Goal: Task Accomplishment & Management: Manage account settings

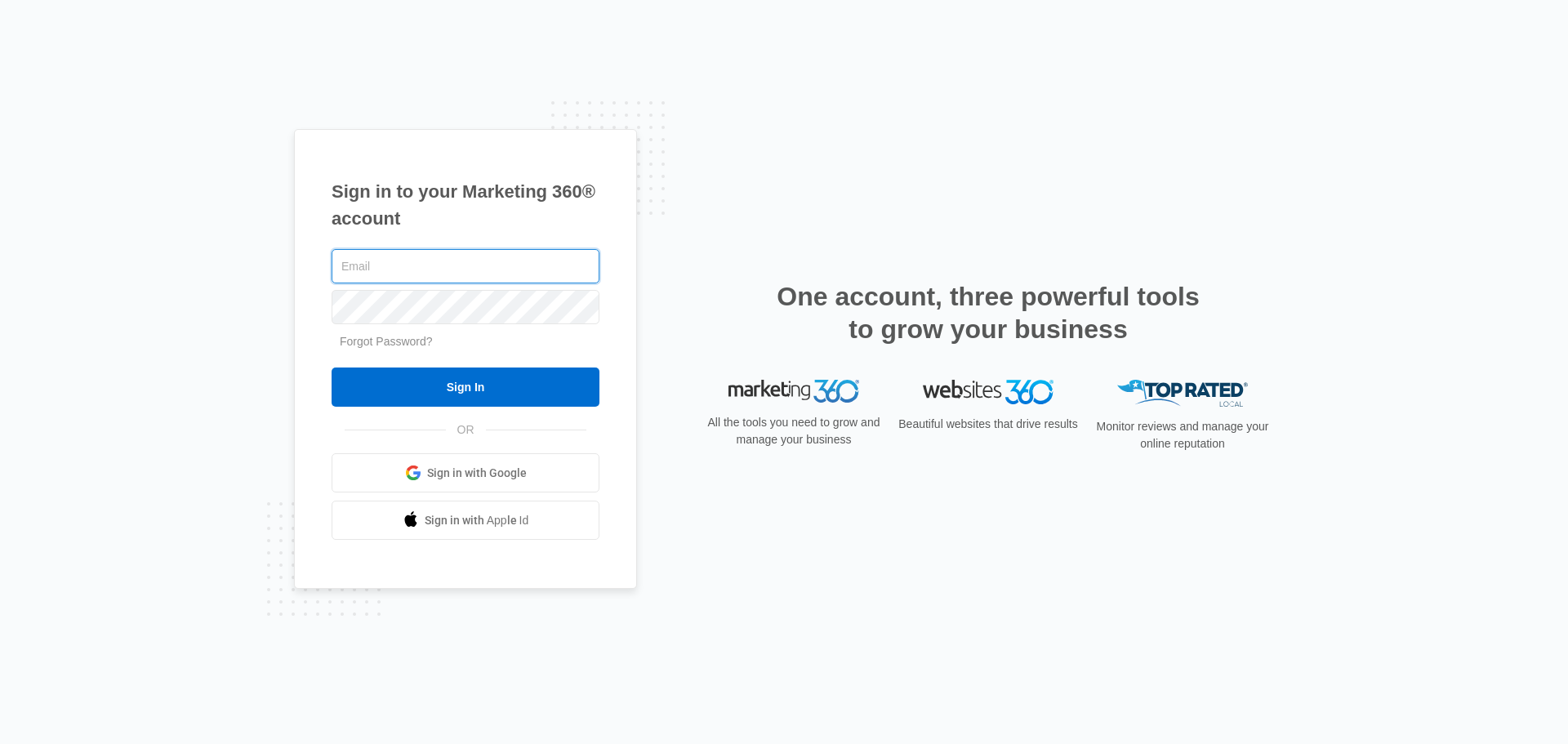
click at [402, 265] on input "text" at bounding box center [465, 266] width 268 height 34
type input "joe@ProVehicleWraps.com"
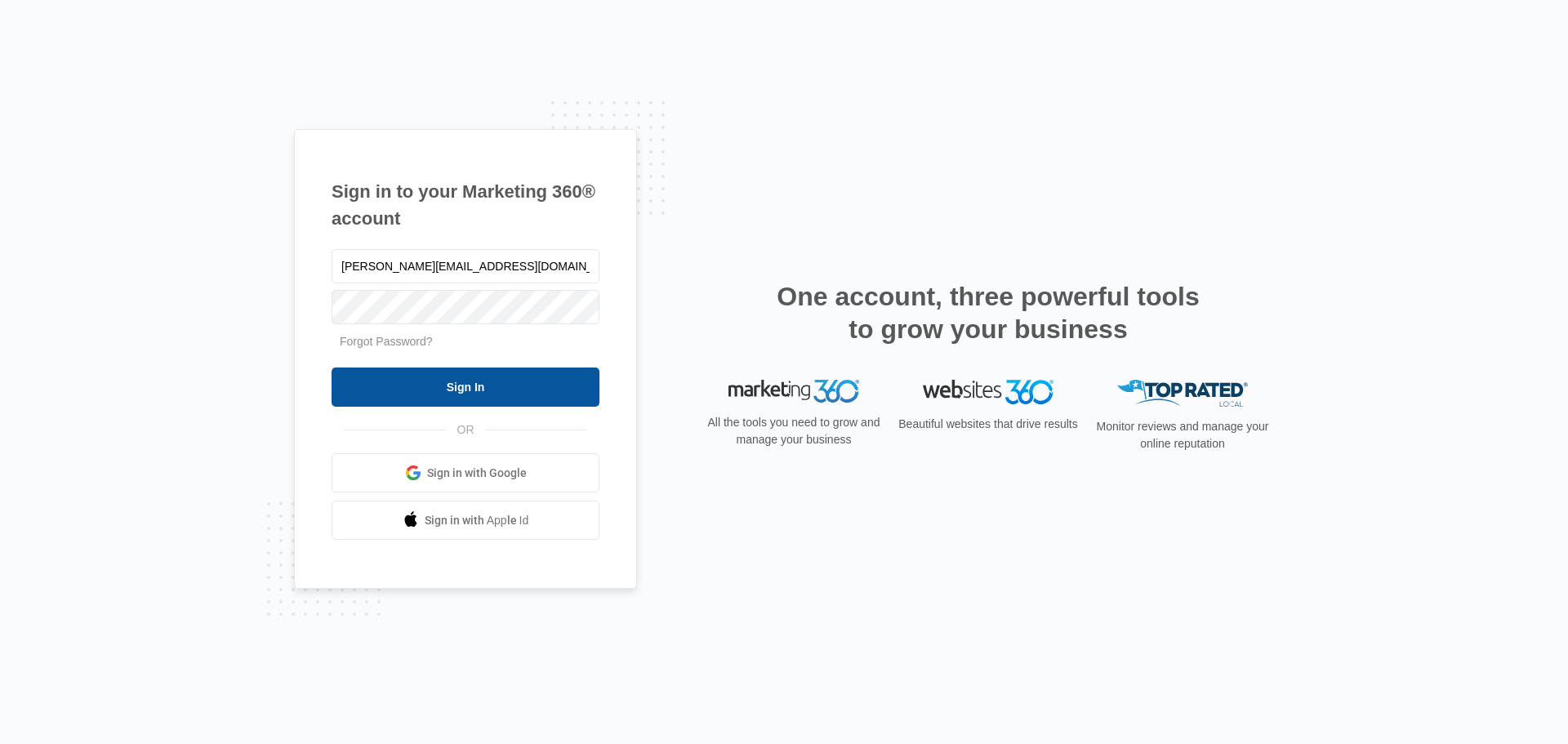
click at [458, 392] on input "Sign In" at bounding box center [465, 387] width 268 height 39
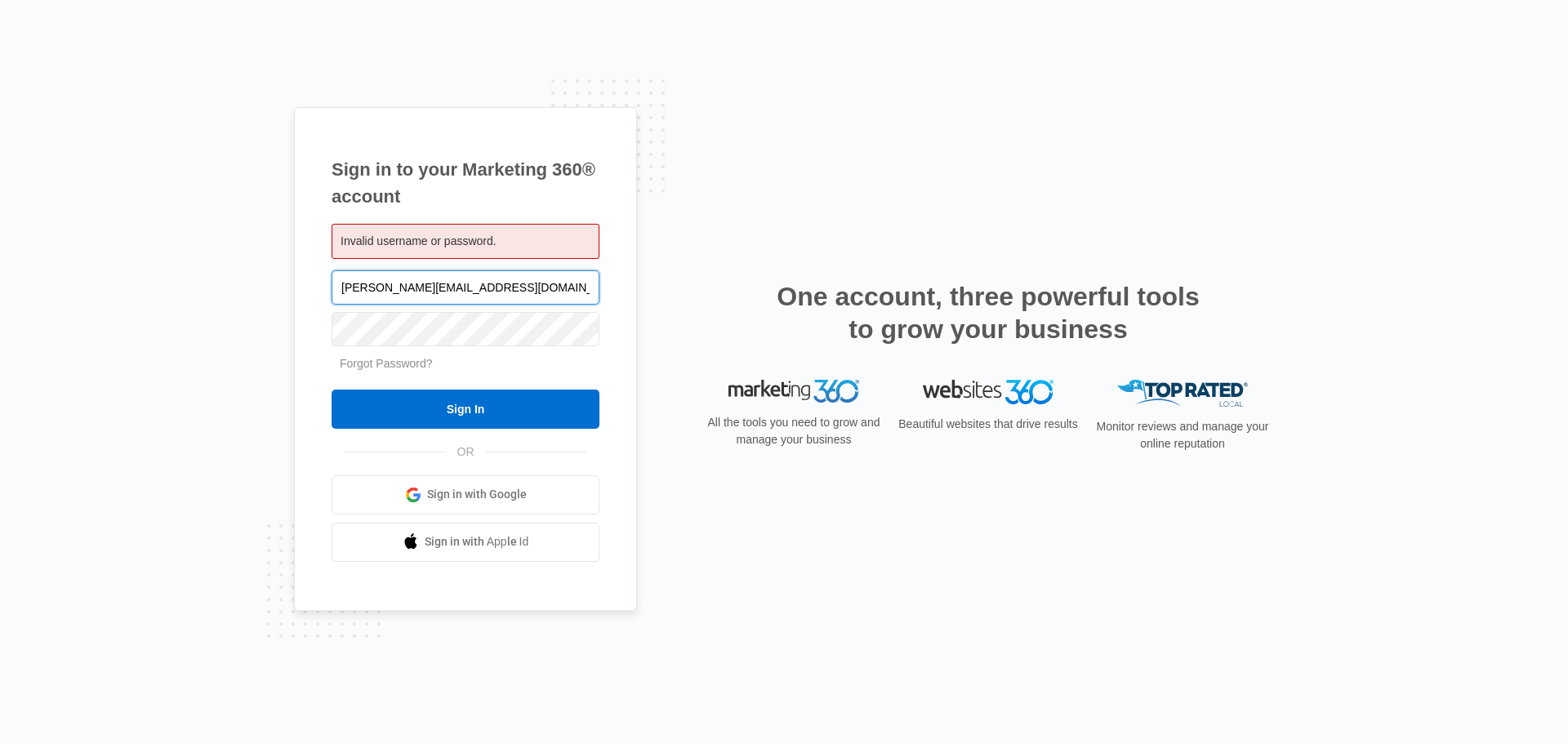
drag, startPoint x: 489, startPoint y: 295, endPoint x: 292, endPoint y: 294, distance: 197.0
click at [295, 295] on div "Sign in to your Marketing 360® account Invalid username or password. joe@ProVeh…" at bounding box center [466, 359] width 343 height 504
click at [404, 247] on span "Invalid username or password." at bounding box center [418, 240] width 156 height 13
click at [402, 297] on input "text" at bounding box center [465, 287] width 268 height 34
type input "[EMAIL_ADDRESS][DOMAIN_NAME]"
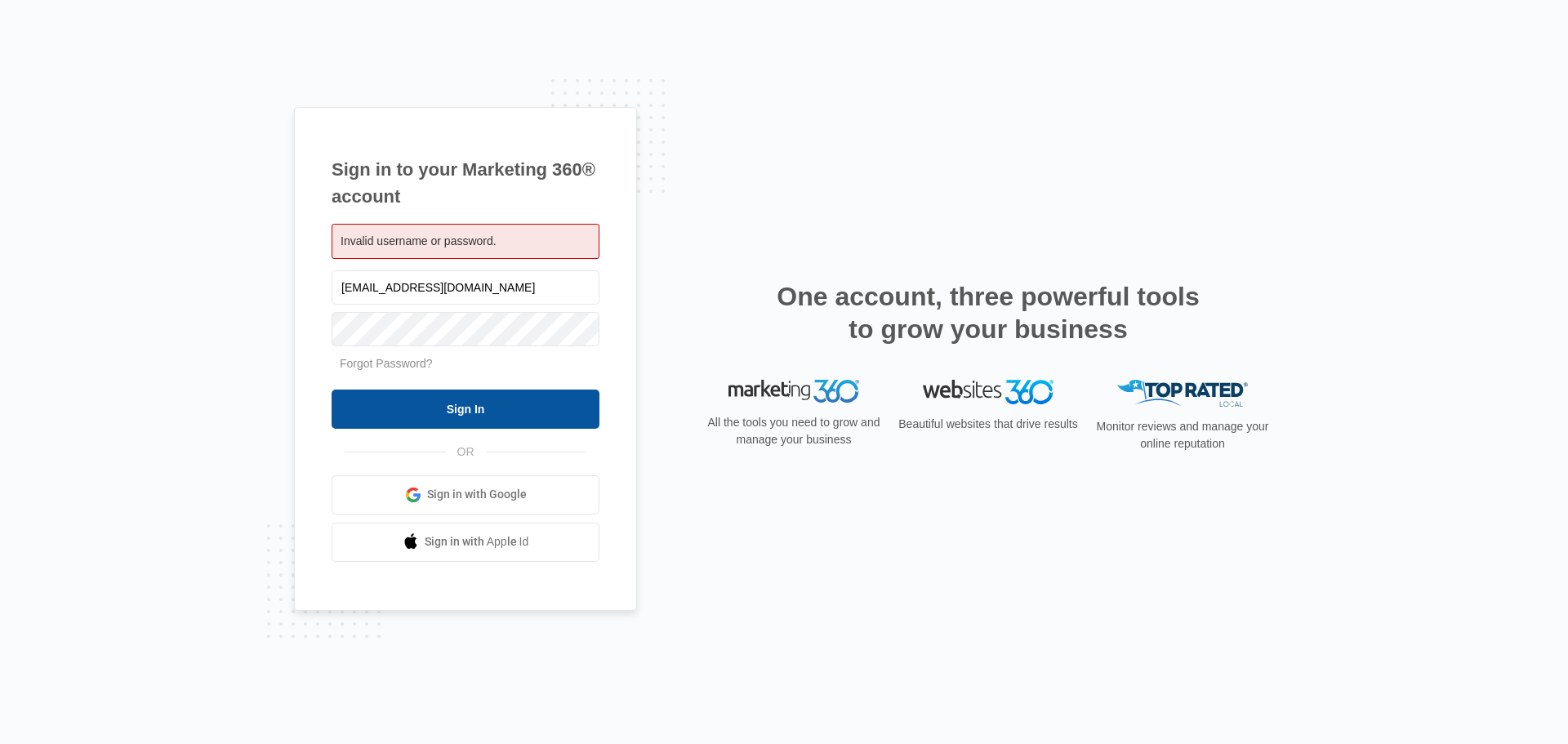
click at [426, 416] on input "Sign In" at bounding box center [465, 409] width 268 height 39
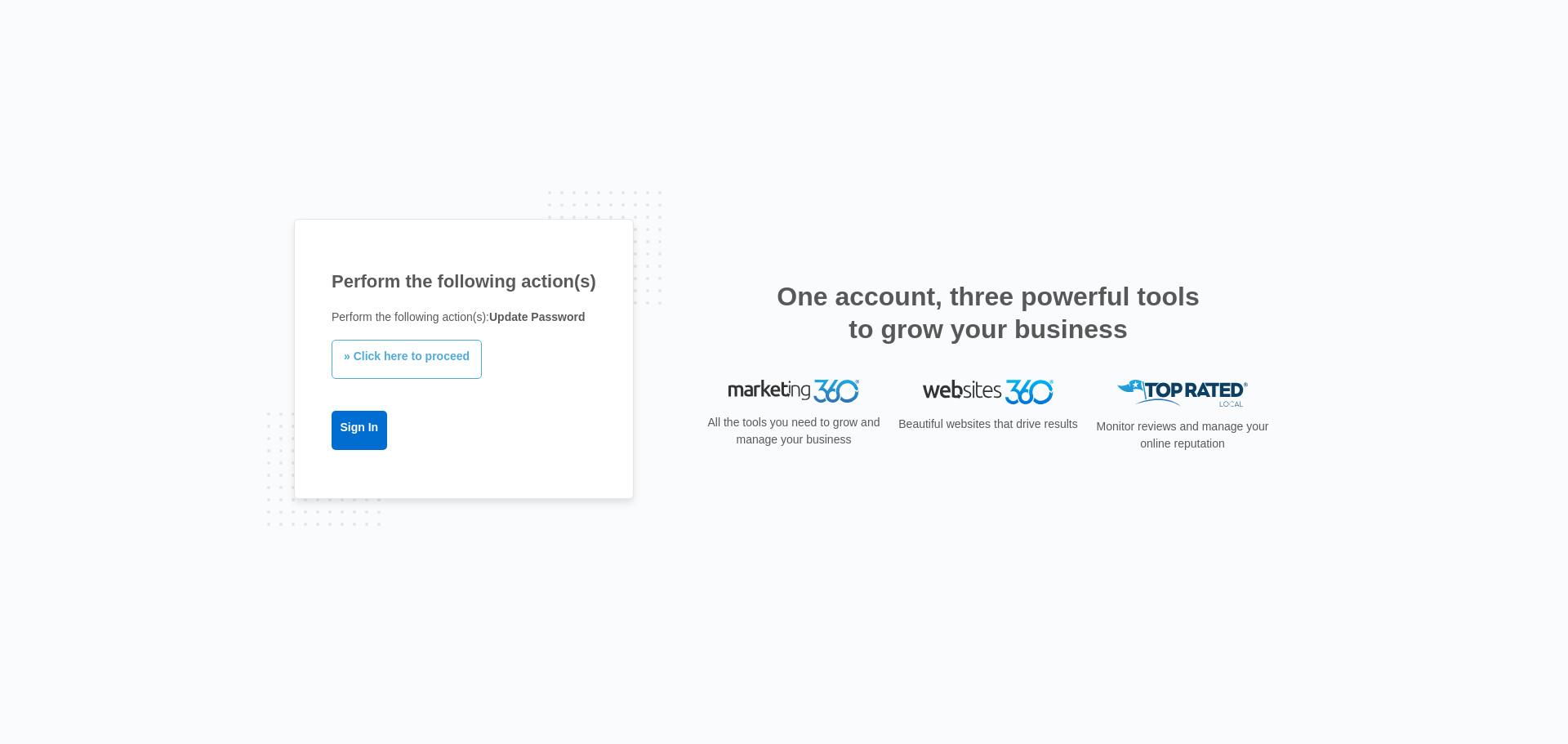
click at [416, 363] on link "» Click here to proceed" at bounding box center [406, 360] width 150 height 39
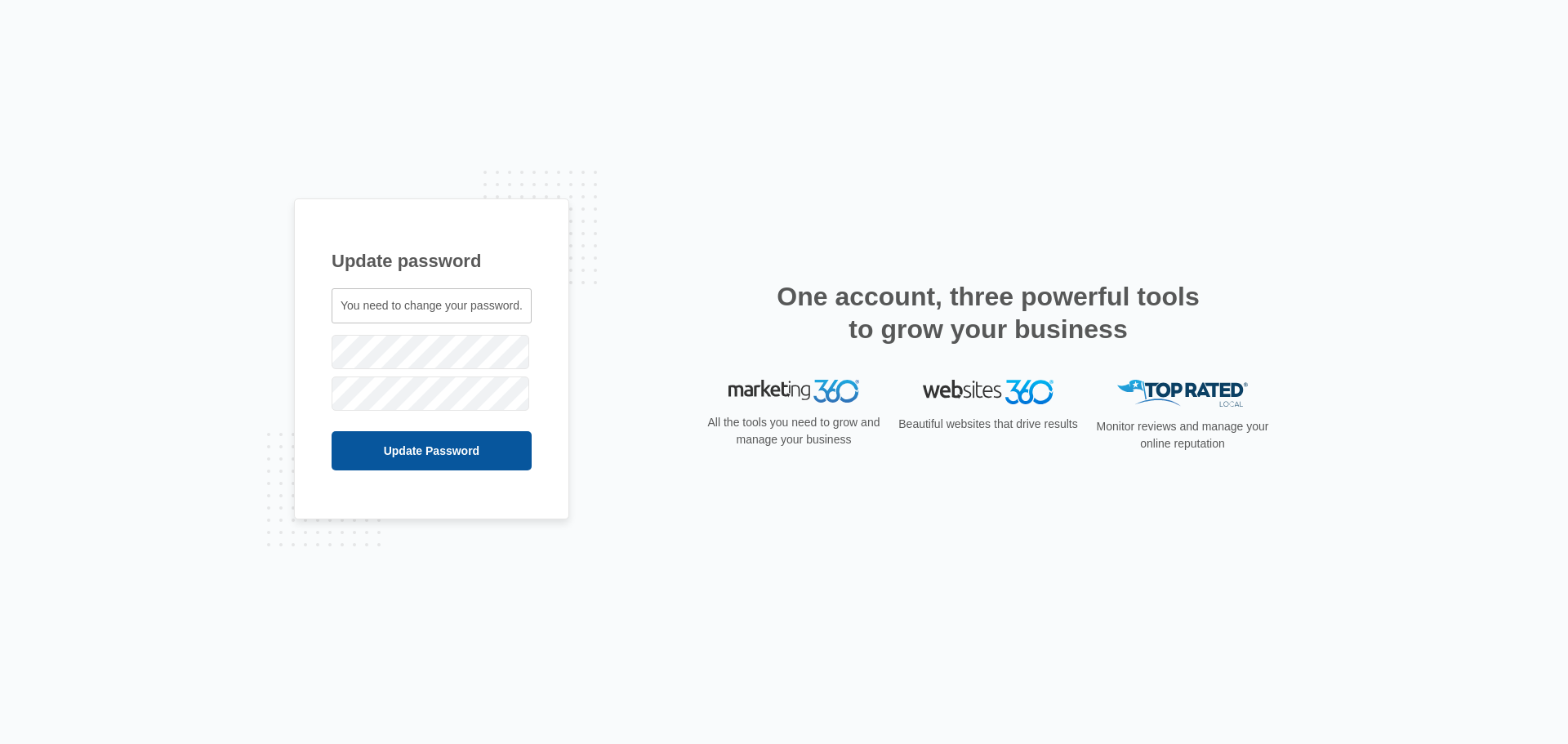
click at [412, 451] on input "Update Password" at bounding box center [431, 451] width 200 height 39
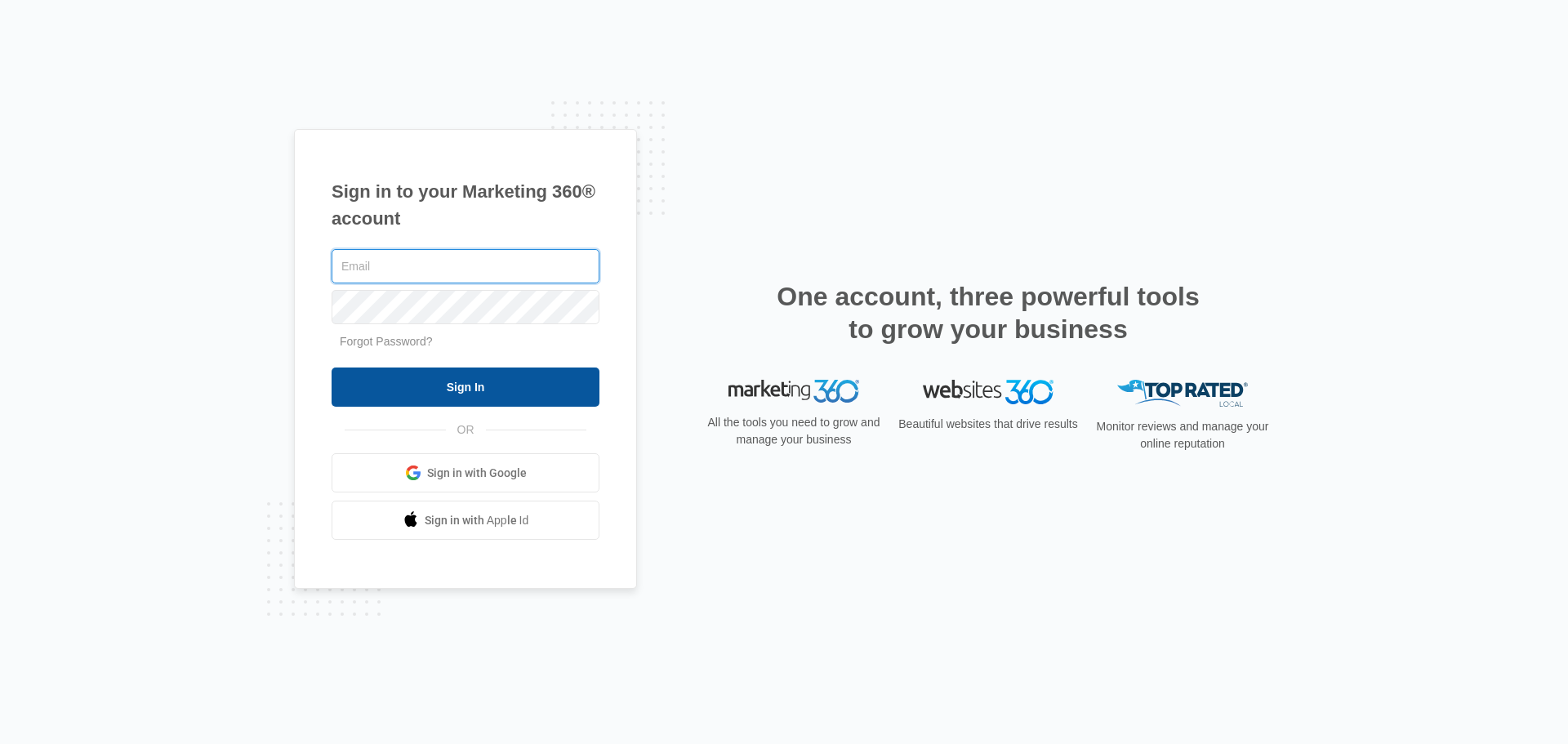
type input "[PERSON_NAME][EMAIL_ADDRESS][DOMAIN_NAME]"
click at [482, 374] on input "Sign In" at bounding box center [465, 387] width 268 height 39
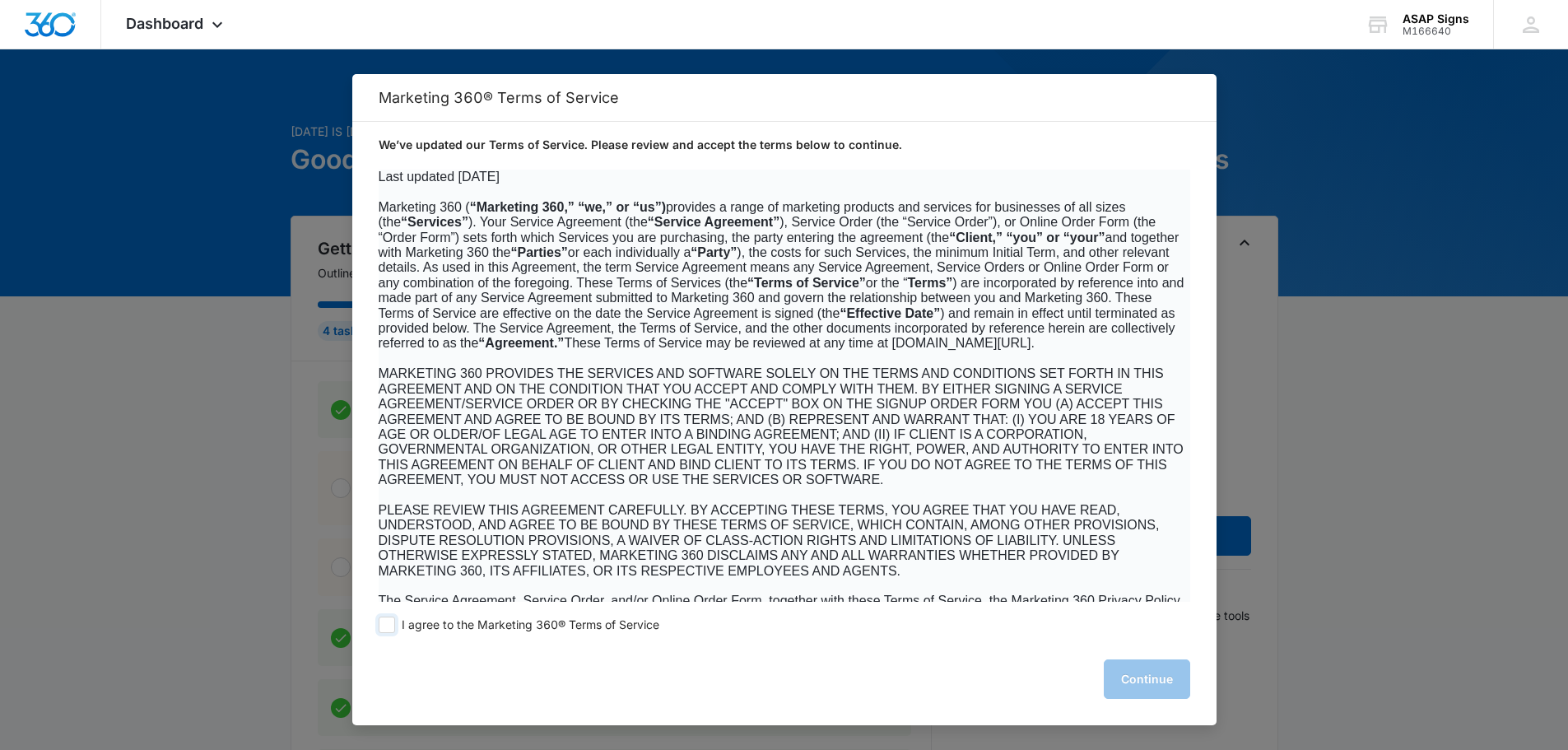
click at [384, 623] on span at bounding box center [386, 624] width 16 height 16
click at [384, 623] on input "I agree to the Marketing 360® Terms of Service" at bounding box center [386, 624] width 16 height 16
checkbox input "true"
click at [1160, 681] on button "Continue" at bounding box center [1146, 679] width 86 height 39
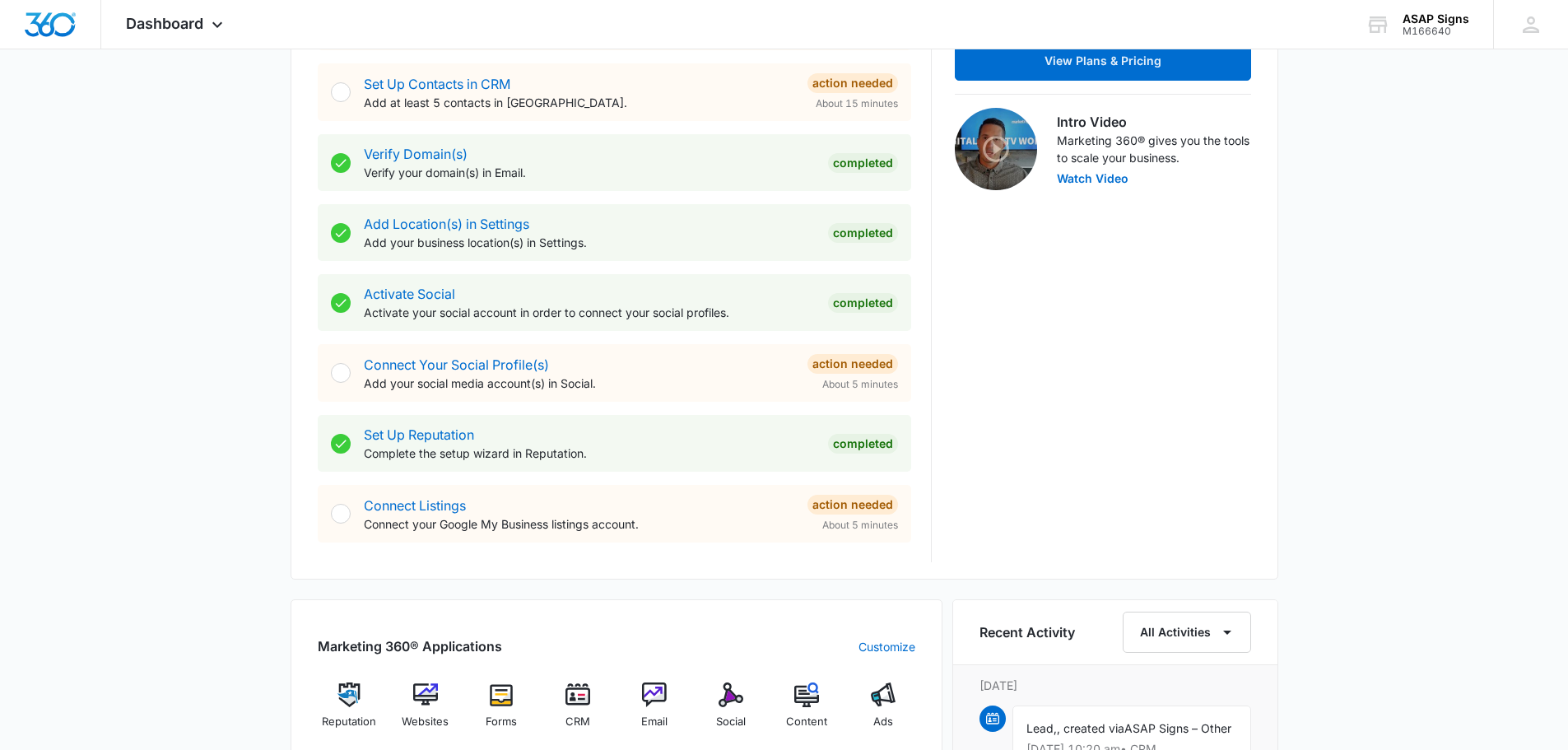
scroll to position [82, 0]
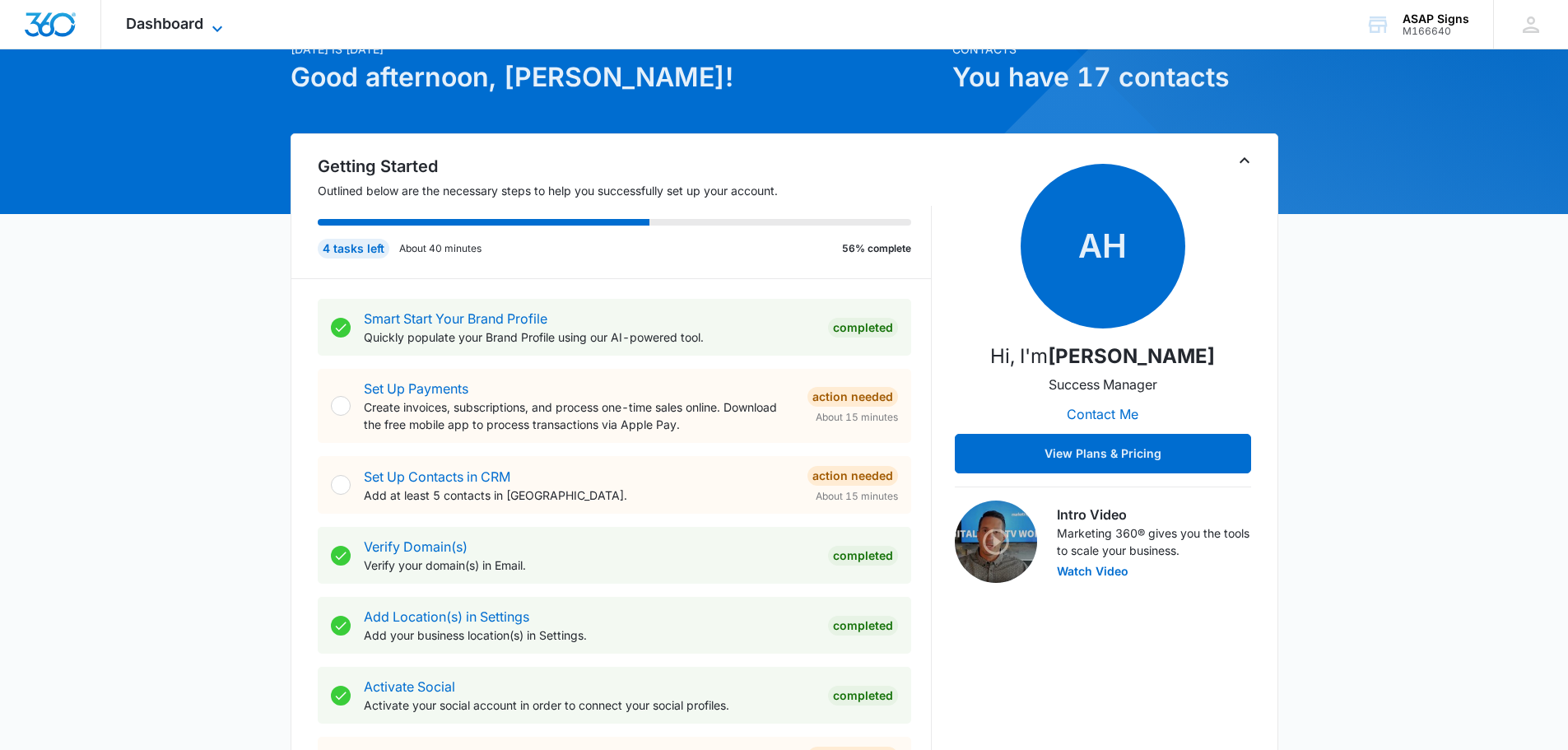
click at [193, 22] on span "Dashboard" at bounding box center [164, 23] width 77 height 17
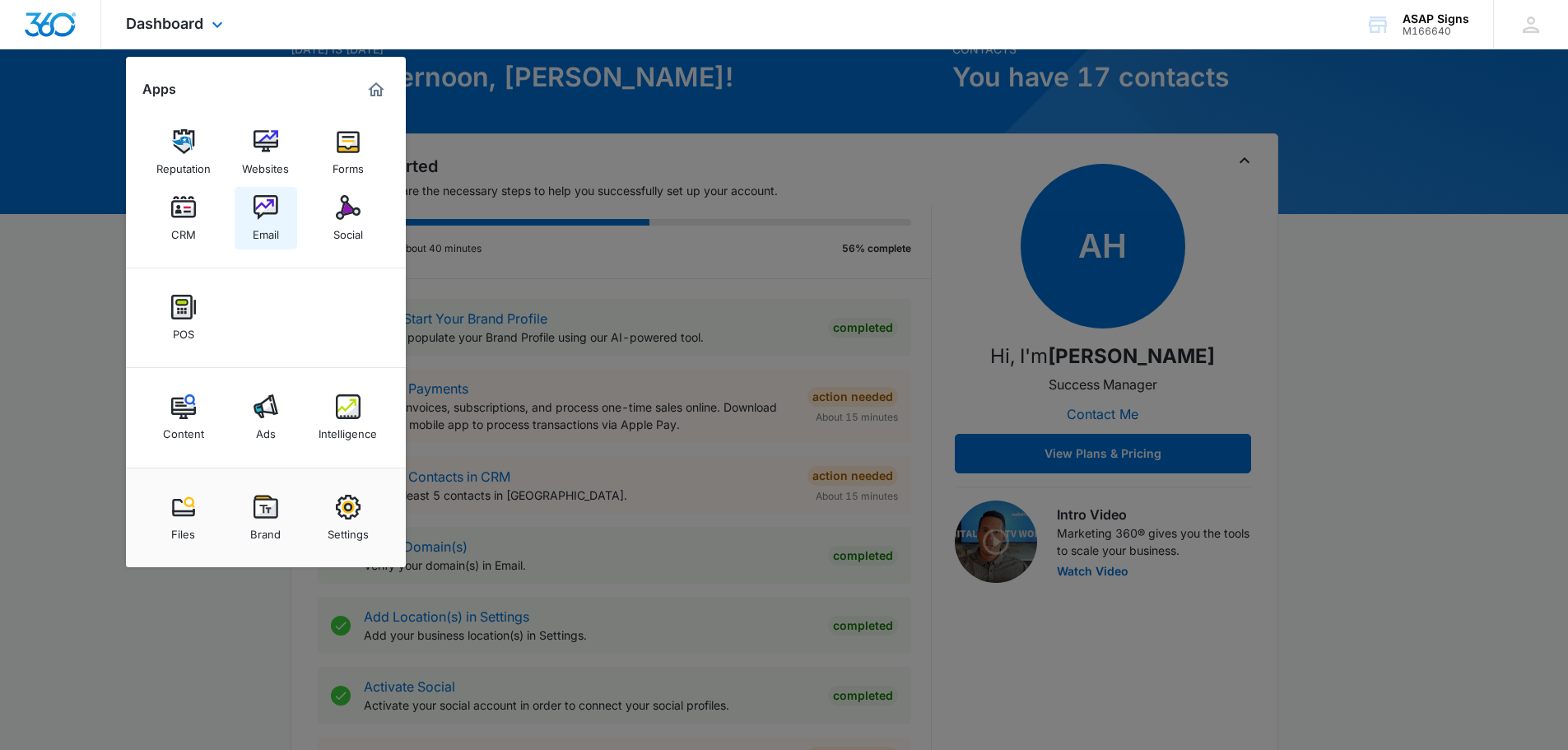
click at [276, 211] on img at bounding box center [266, 208] width 25 height 25
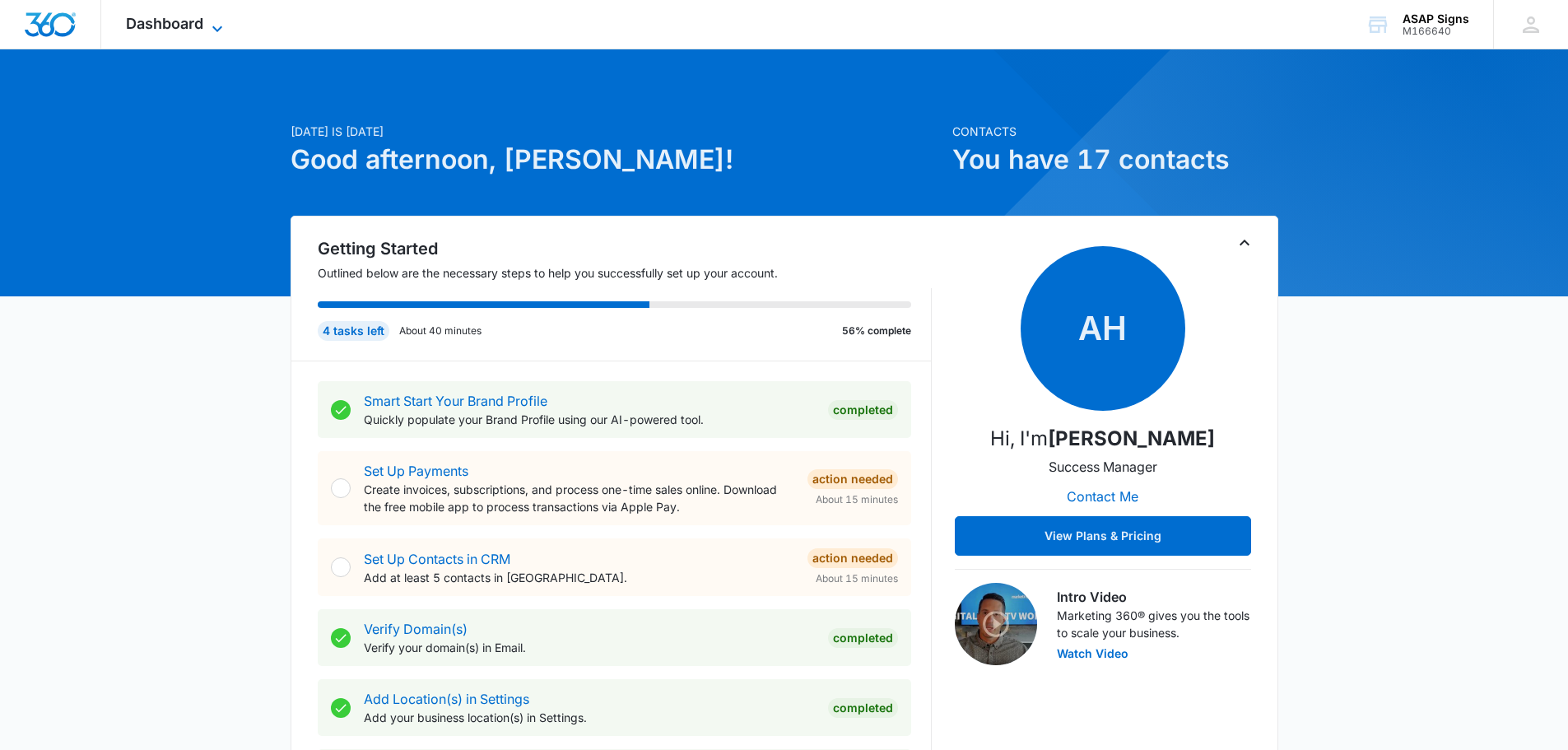
click at [182, 26] on span "Dashboard" at bounding box center [164, 23] width 77 height 17
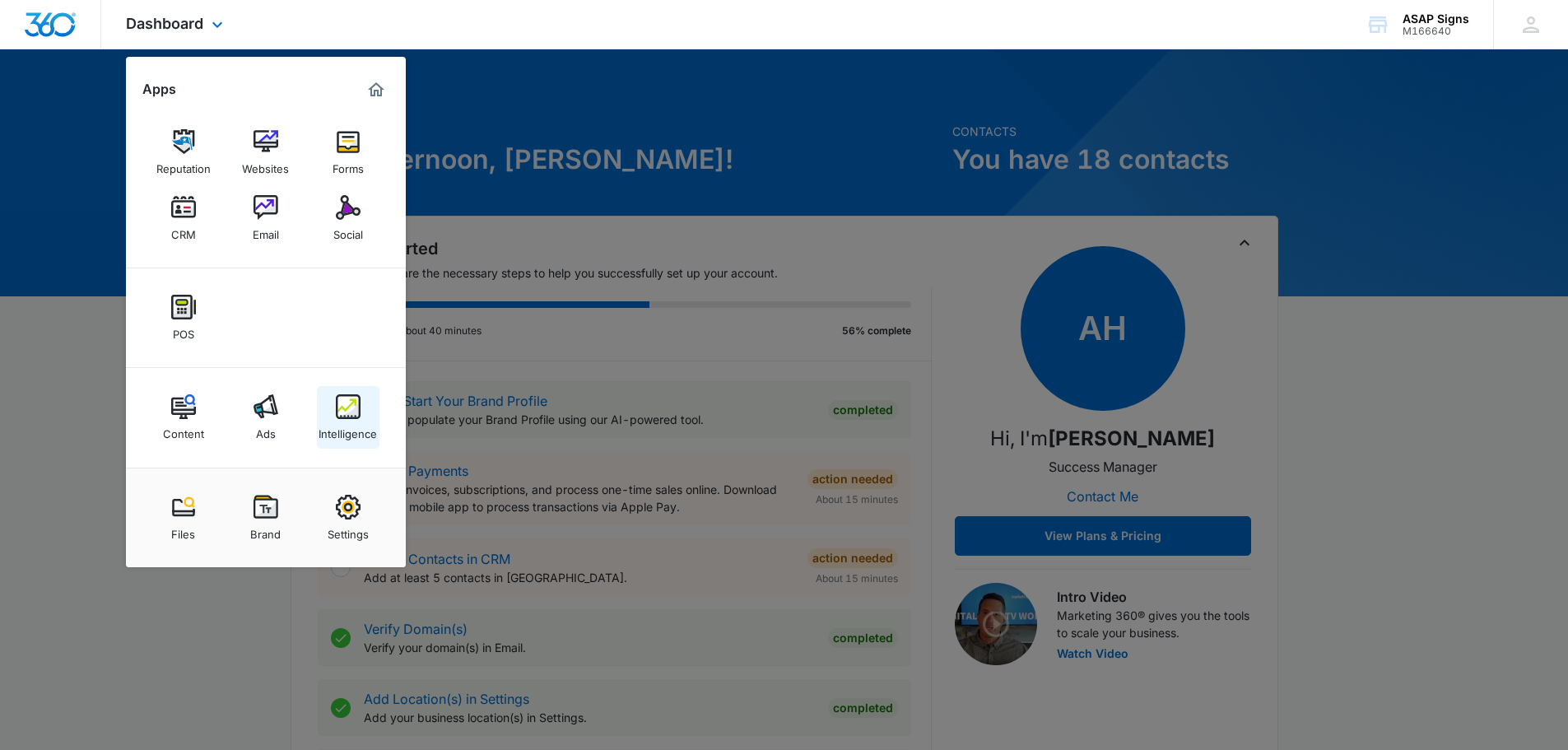
click at [340, 395] on img at bounding box center [348, 407] width 25 height 25
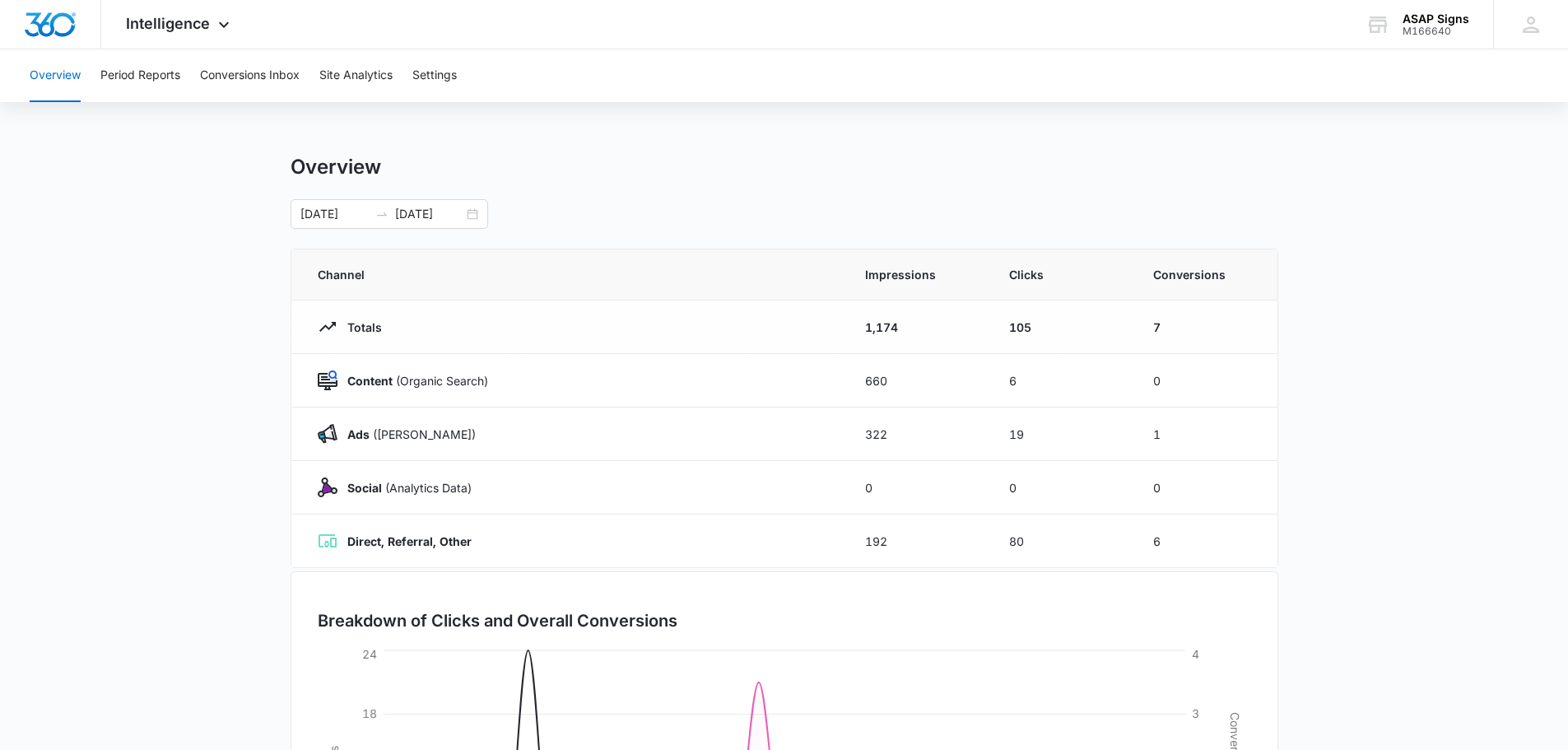
click at [194, 233] on main "Overview [DATE] [DATE] Channel Impressions Clicks Conversions Totals 1,174 105 …" at bounding box center [784, 587] width 1568 height 865
click at [228, 73] on button "Conversions Inbox" at bounding box center [250, 75] width 100 height 53
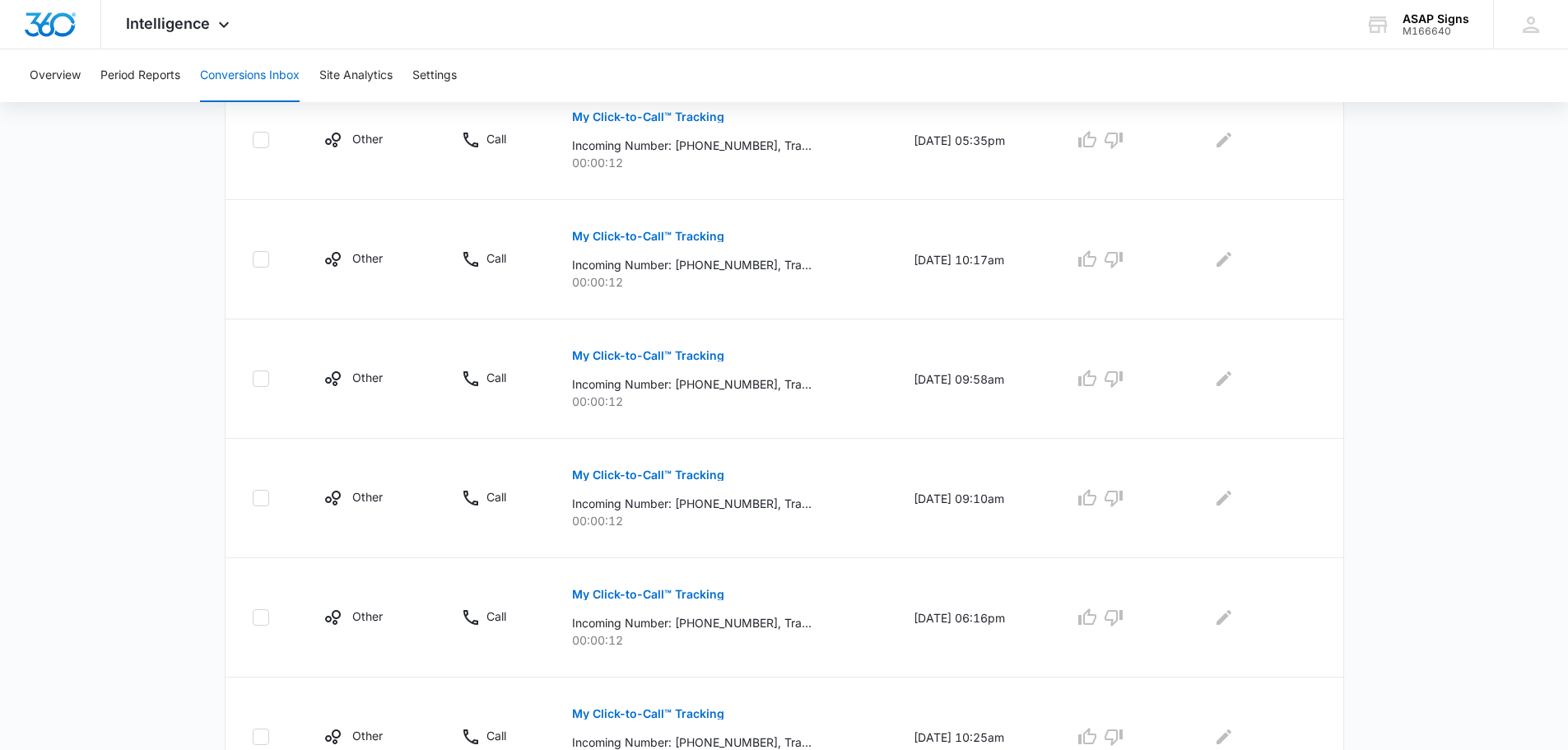
scroll to position [984, 0]
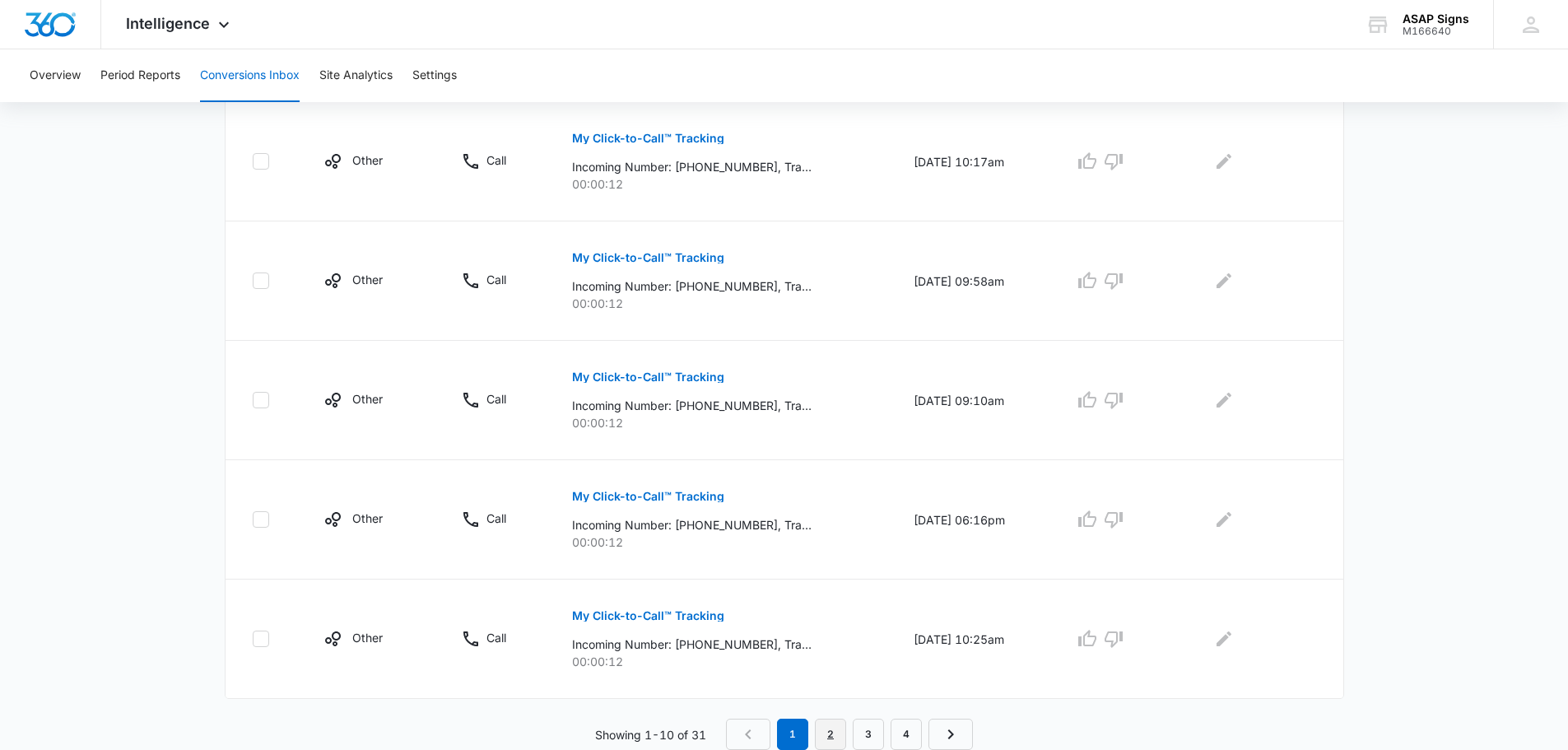
click at [830, 733] on link "2" at bounding box center [830, 734] width 31 height 31
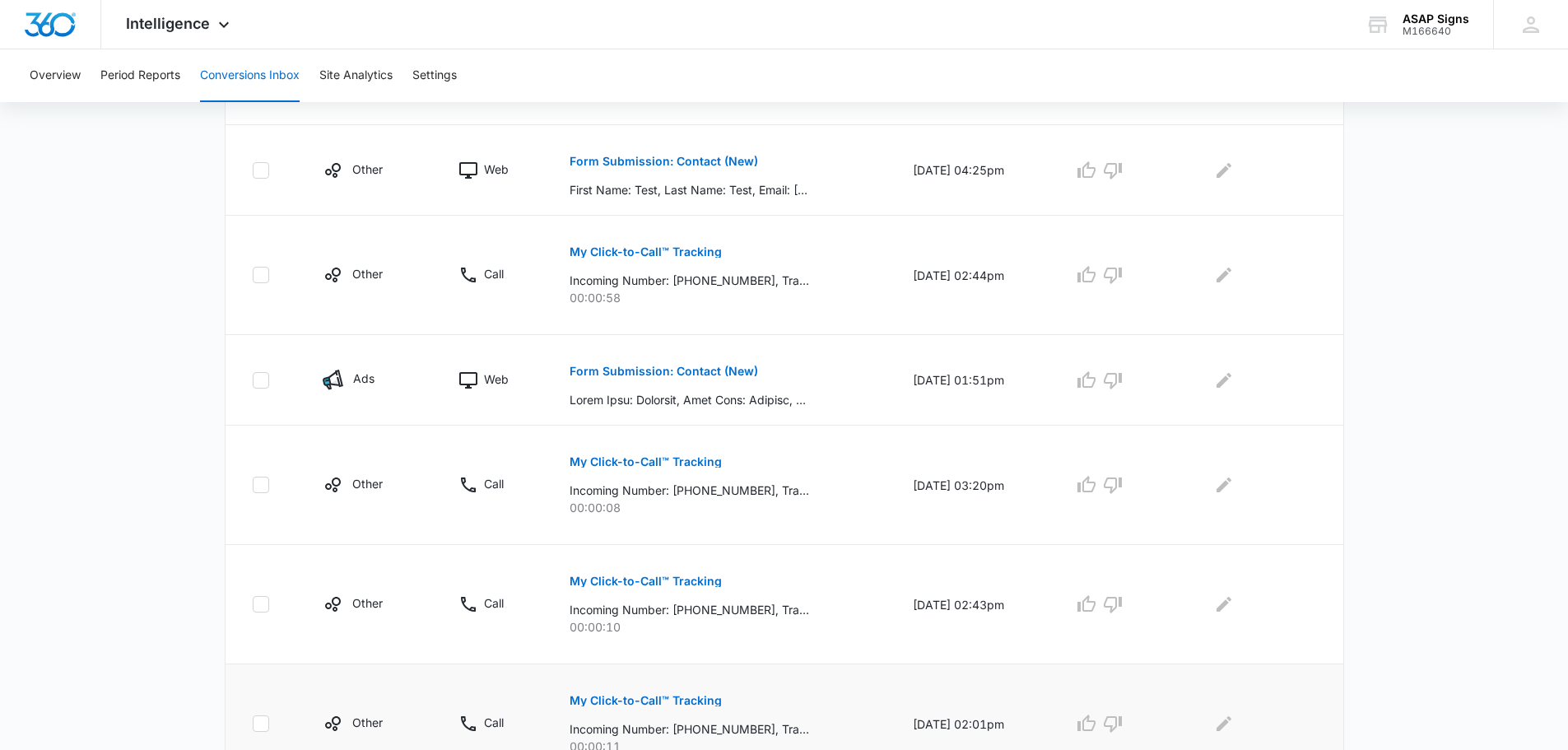
scroll to position [927, 0]
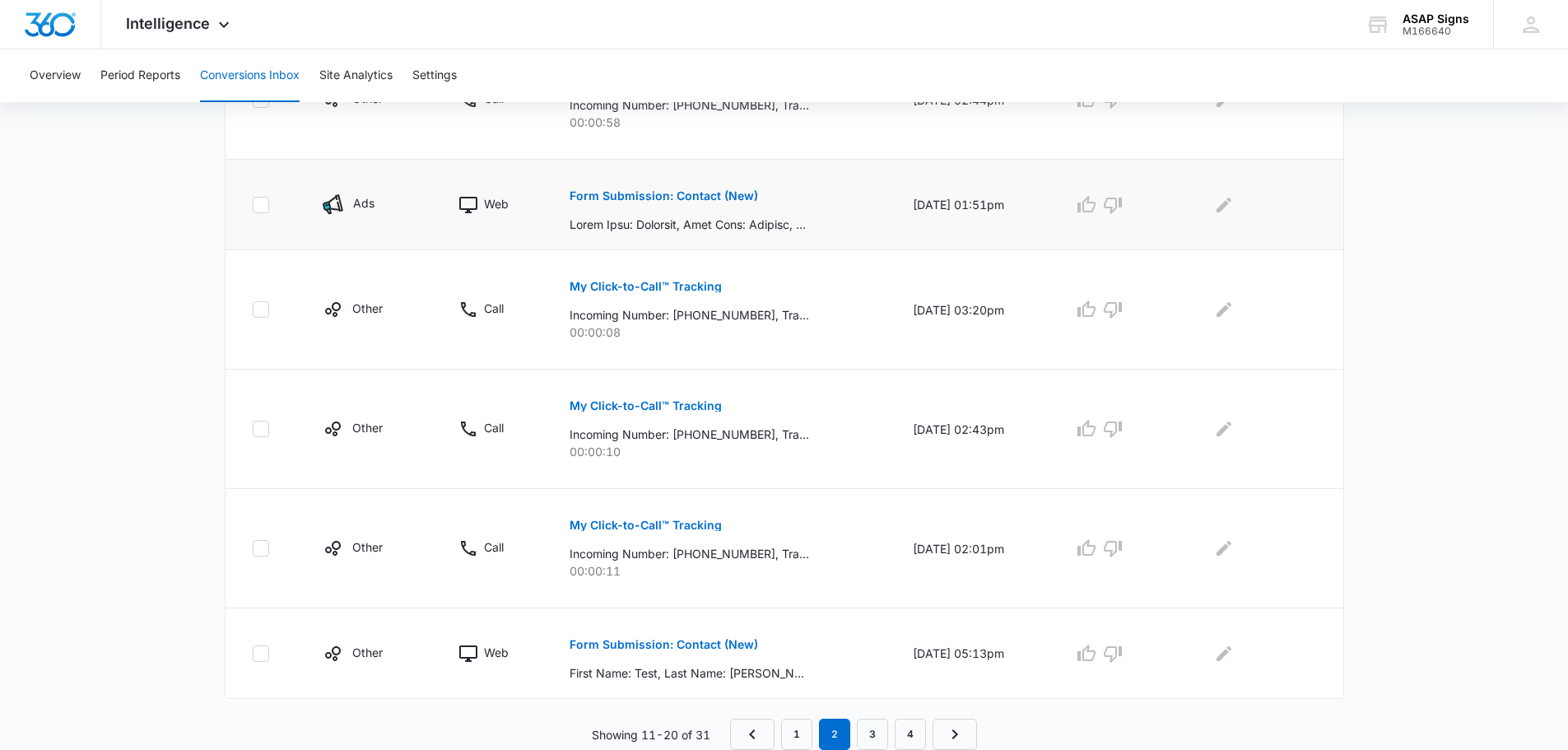
click at [697, 200] on p "Form Submission: Contact (New)" at bounding box center [664, 196] width 189 height 12
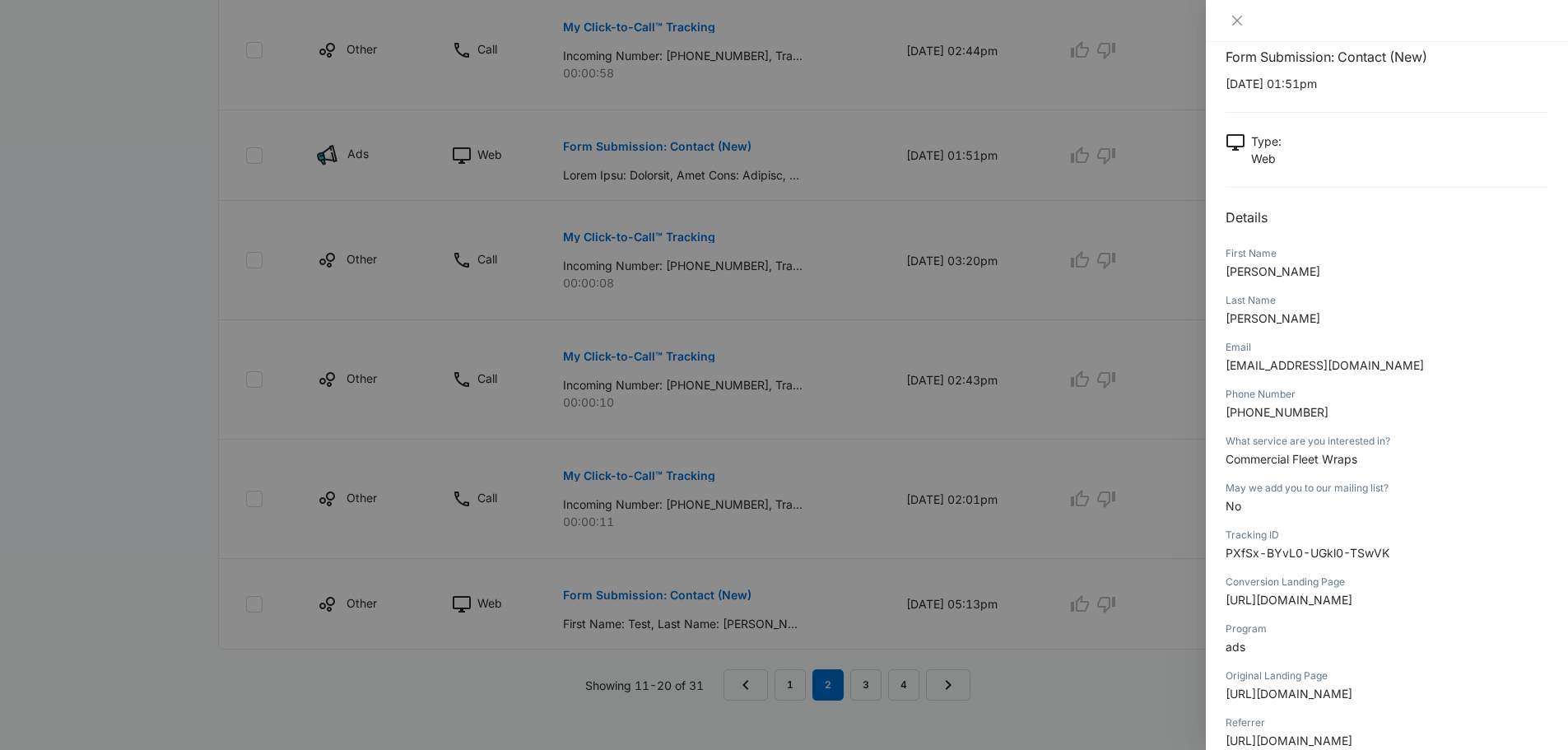
scroll to position [0, 0]
